Goal: Information Seeking & Learning: Learn about a topic

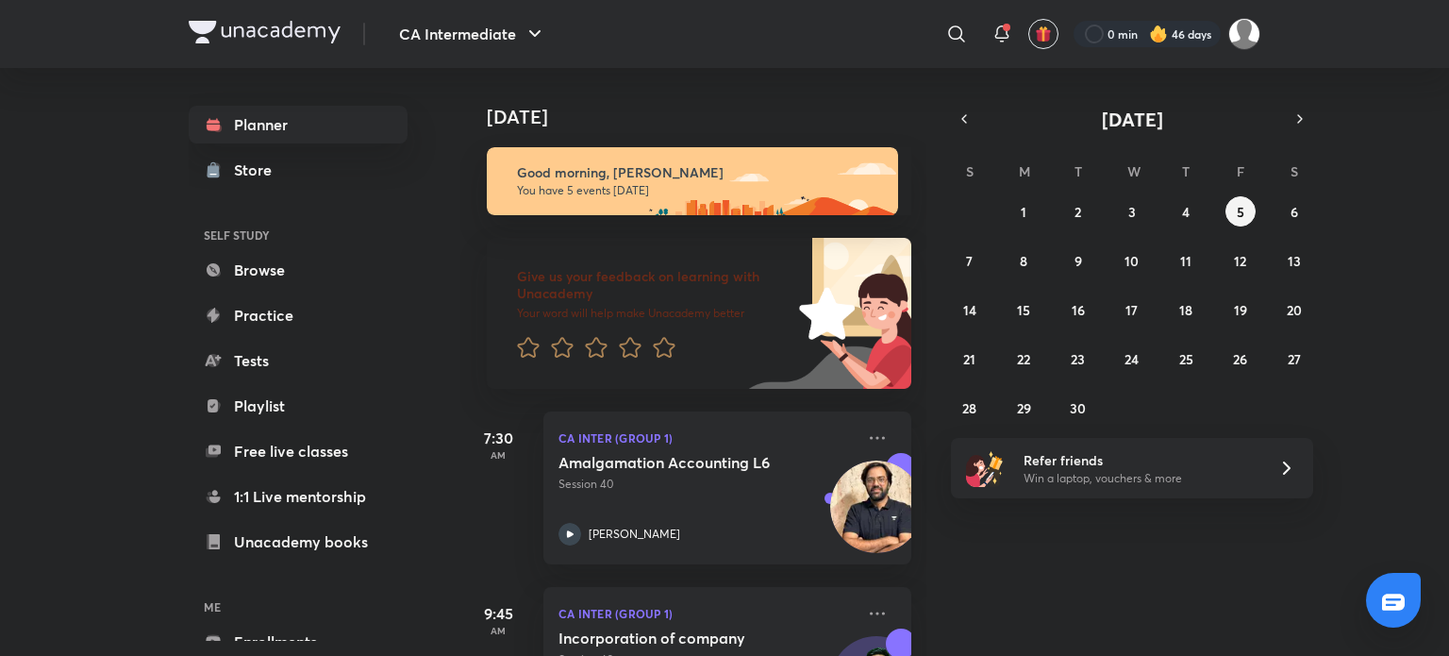
click at [321, 28] on img at bounding box center [265, 32] width 152 height 23
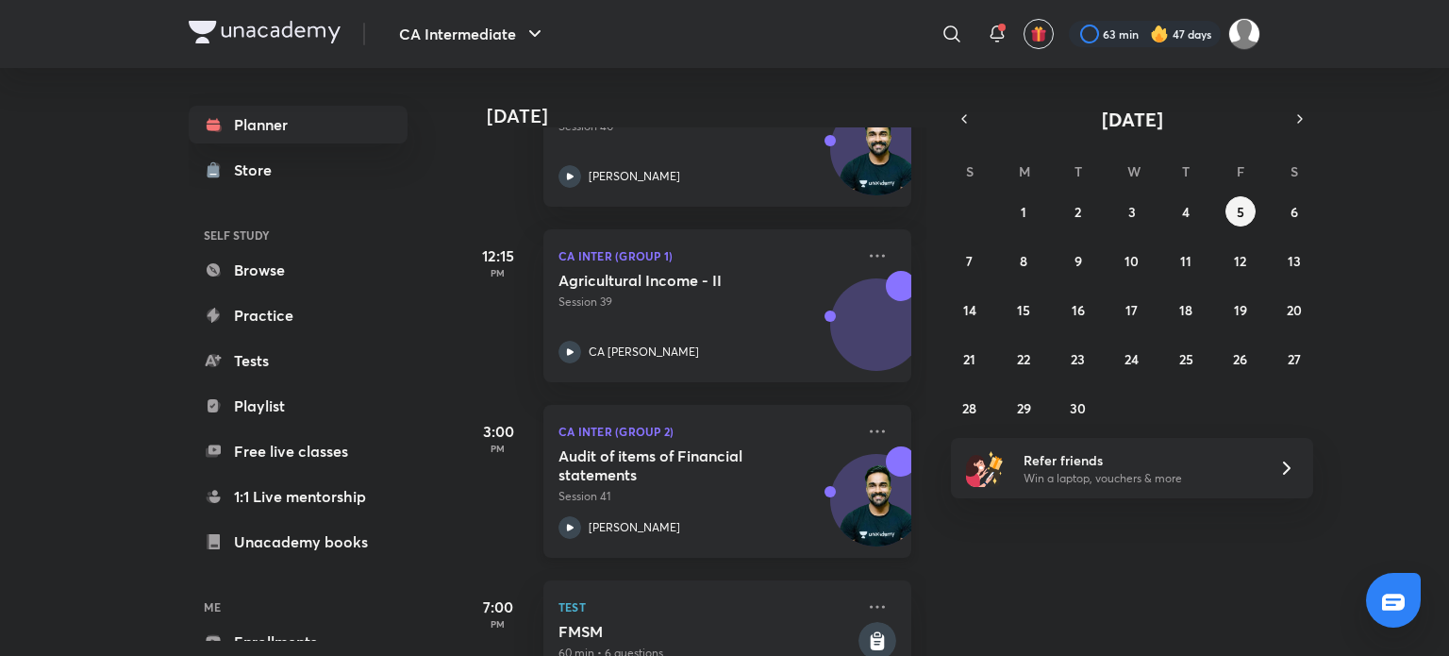
scroll to position [589, 0]
